Goal: Information Seeking & Learning: Learn about a topic

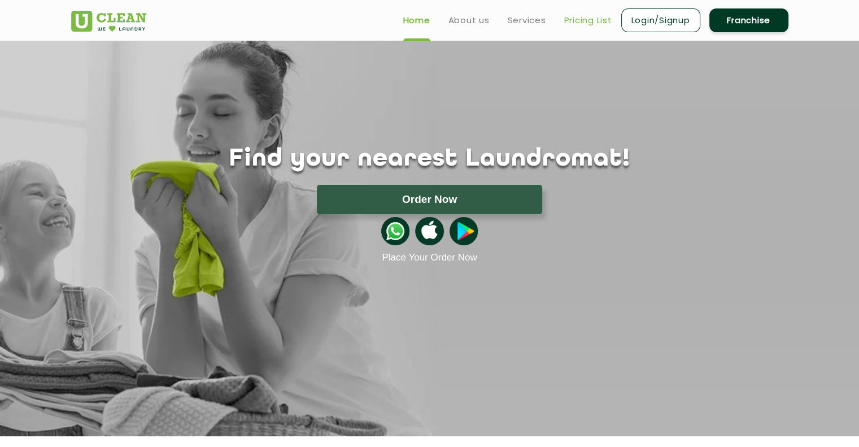
click at [576, 22] on link "Pricing List" at bounding box center [588, 21] width 48 height 14
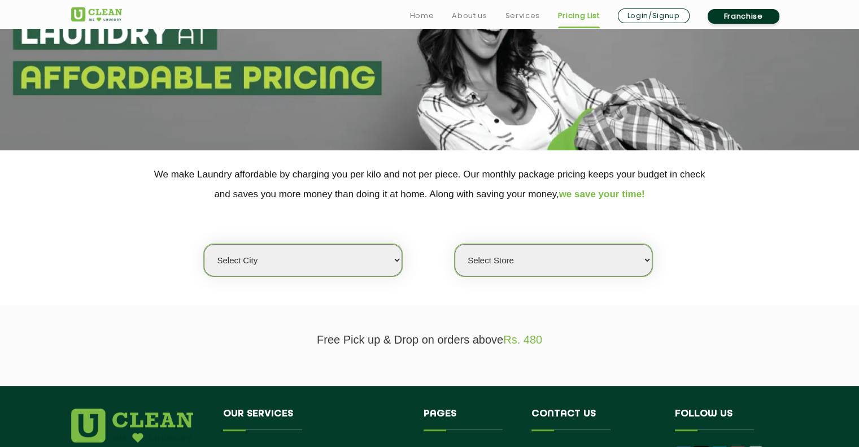
scroll to position [113, 0]
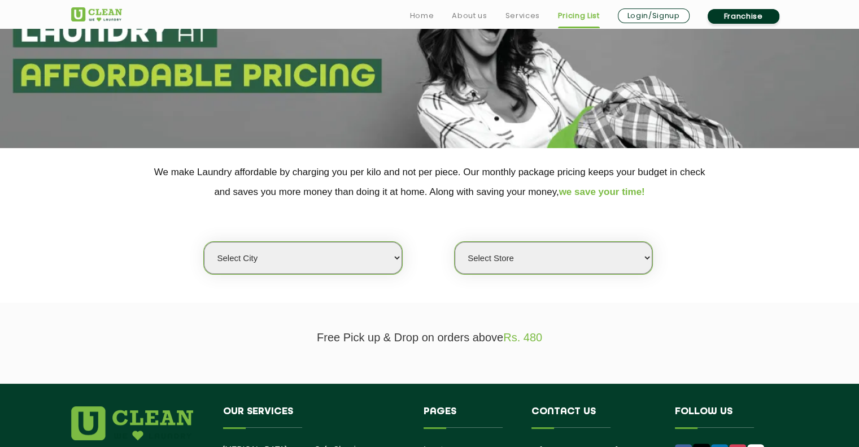
click at [361, 267] on select "Select city [GEOGRAPHIC_DATA] [GEOGRAPHIC_DATA] [GEOGRAPHIC_DATA] [GEOGRAPHIC_D…" at bounding box center [303, 258] width 198 height 32
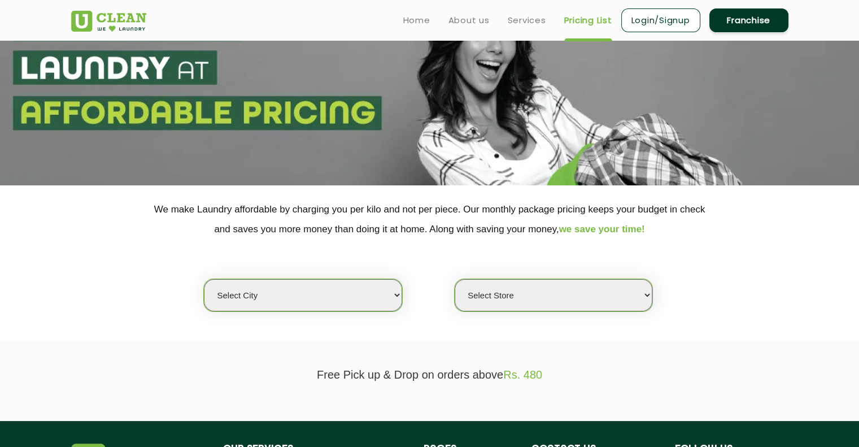
scroll to position [56, 0]
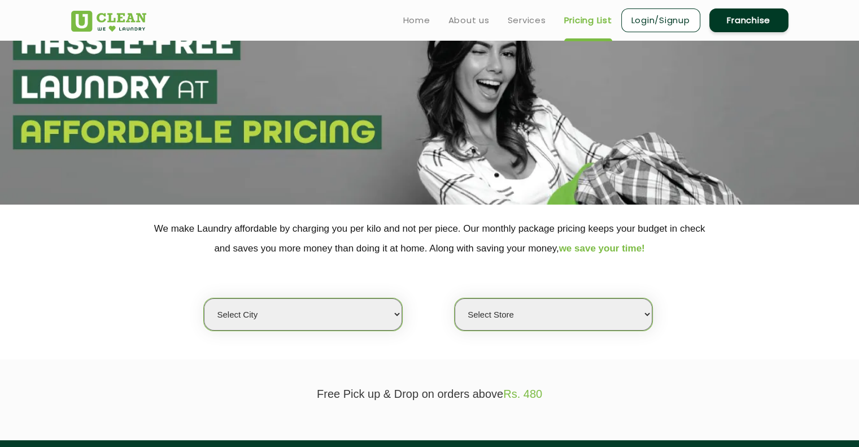
click at [313, 325] on select "Select city [GEOGRAPHIC_DATA] [GEOGRAPHIC_DATA] [GEOGRAPHIC_DATA] [GEOGRAPHIC_D…" at bounding box center [303, 314] width 198 height 32
click at [284, 324] on select "Select city [GEOGRAPHIC_DATA] [GEOGRAPHIC_DATA] [GEOGRAPHIC_DATA] [GEOGRAPHIC_D…" at bounding box center [303, 314] width 198 height 32
select select "12"
click at [204, 298] on select "Select city [GEOGRAPHIC_DATA] [GEOGRAPHIC_DATA] [GEOGRAPHIC_DATA] [GEOGRAPHIC_D…" at bounding box center [303, 314] width 198 height 32
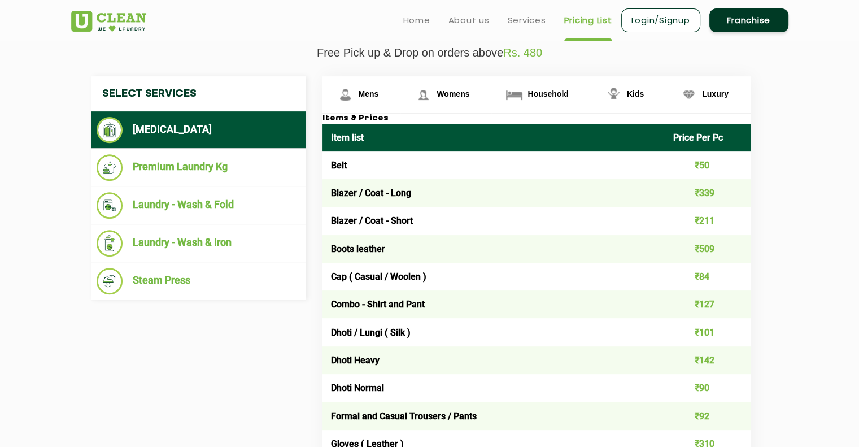
scroll to position [339, 0]
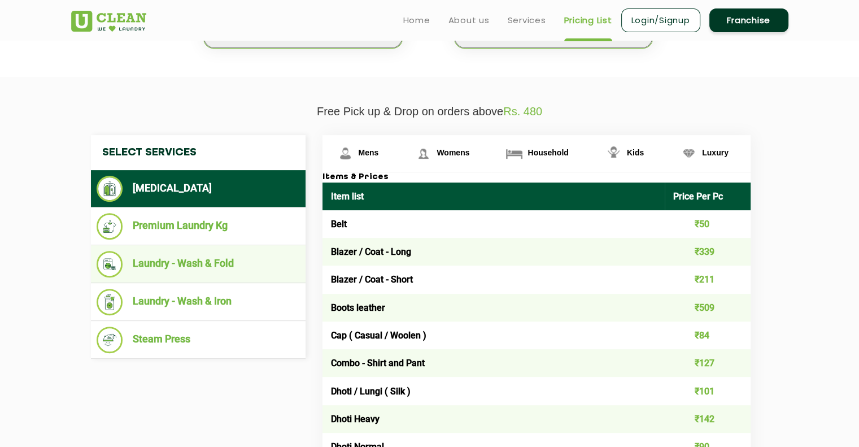
click at [208, 270] on li "Laundry - Wash & Fold" at bounding box center [198, 264] width 203 height 27
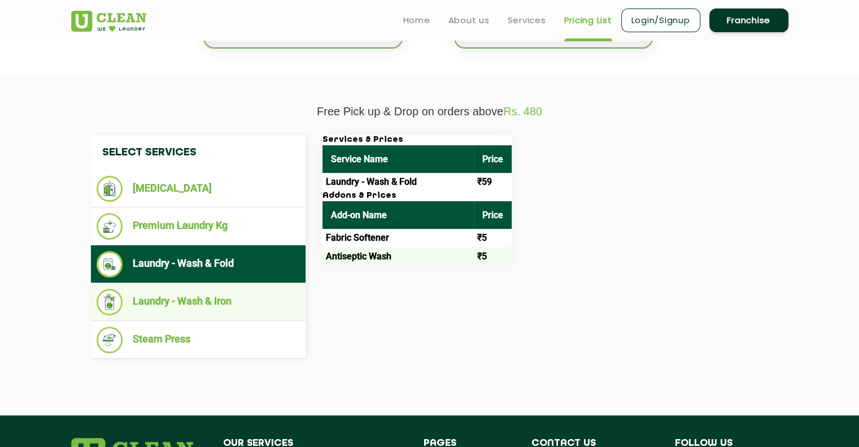
click at [215, 300] on li "Laundry - Wash & Iron" at bounding box center [198, 302] width 203 height 27
